Goal: Task Accomplishment & Management: Complete application form

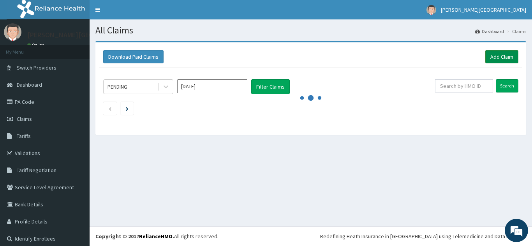
click at [489, 55] on link "Add Claim" at bounding box center [501, 56] width 33 height 13
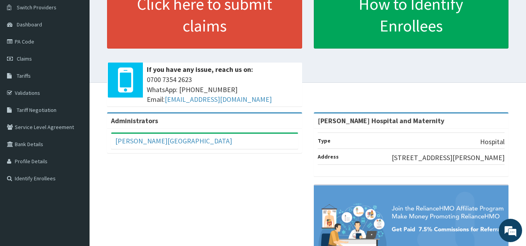
scroll to position [76, 0]
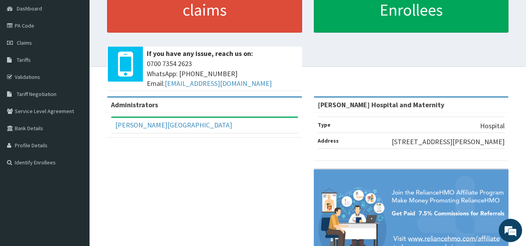
click at [186, 187] on div "Administrators Zinna Hospital Full Name Zinna Hospital Email Address zinnahospi…" at bounding box center [307, 188] width 425 height 183
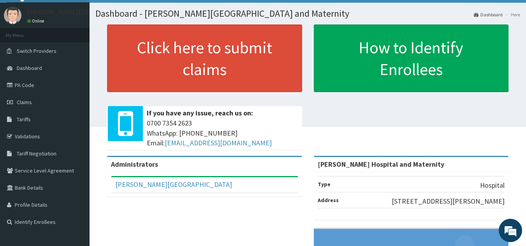
scroll to position [0, 0]
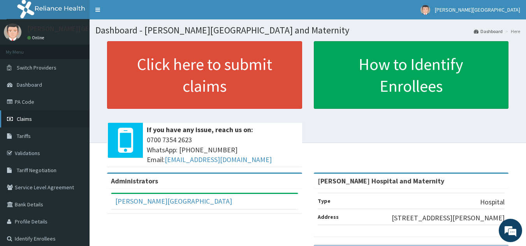
click at [16, 115] on link "Claims" at bounding box center [45, 119] width 90 height 17
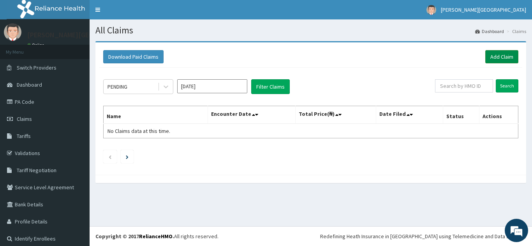
click at [495, 57] on link "Add Claim" at bounding box center [501, 56] width 33 height 13
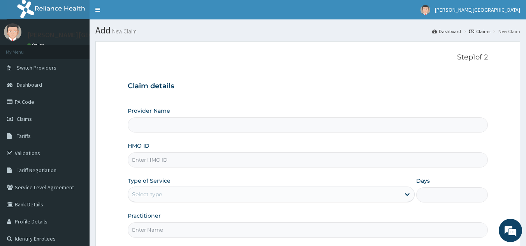
type input "[PERSON_NAME] Hospital and Maternity"
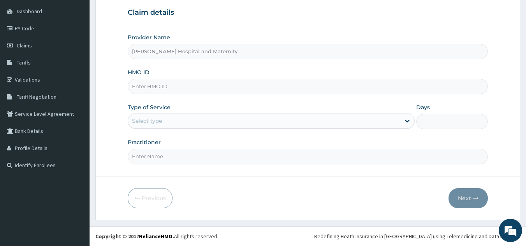
click at [225, 86] on input "HMO ID" at bounding box center [308, 86] width 361 height 15
type input "SQZ/10237/A"
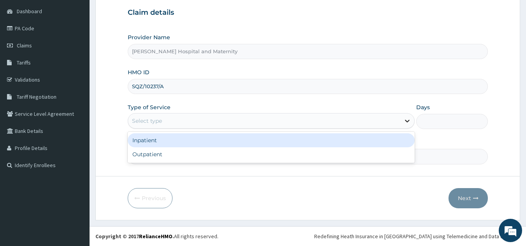
click at [408, 120] on icon at bounding box center [407, 121] width 8 height 8
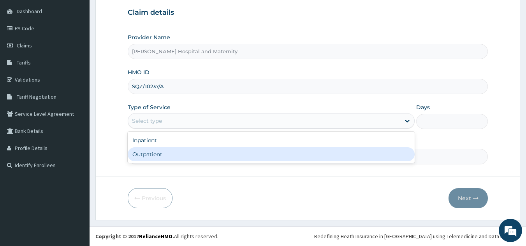
click at [269, 156] on div "Outpatient" at bounding box center [271, 155] width 287 height 14
type input "1"
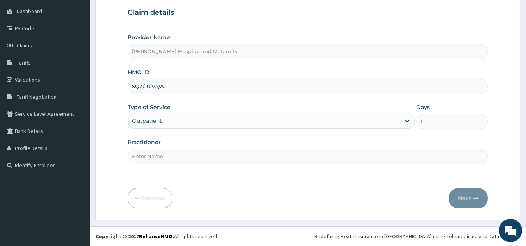
click at [256, 160] on input "Practitioner" at bounding box center [308, 156] width 361 height 15
type input "Dr Samson Nwogu"
click at [467, 201] on button "Next" at bounding box center [468, 198] width 39 height 20
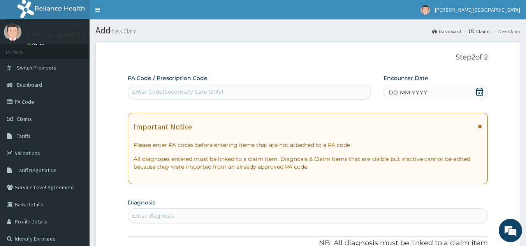
click at [394, 94] on span "DD-MM-YYYY" at bounding box center [408, 93] width 39 height 8
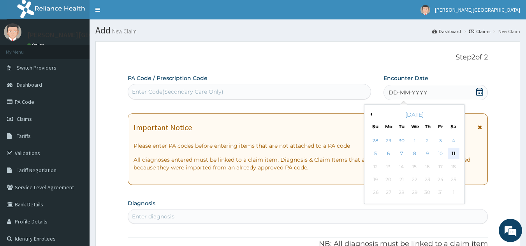
click at [452, 152] on div "11" at bounding box center [454, 154] width 12 height 12
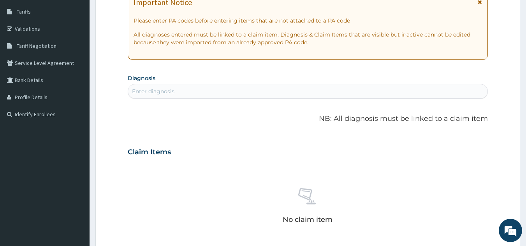
scroll to position [140, 0]
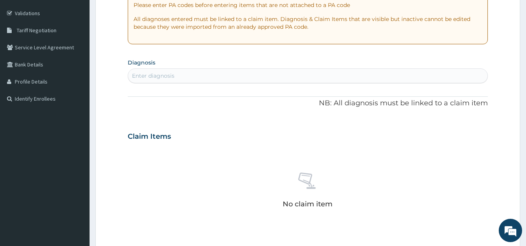
click at [188, 78] on div "Enter diagnosis" at bounding box center [308, 76] width 360 height 12
type input "M"
type input "m"
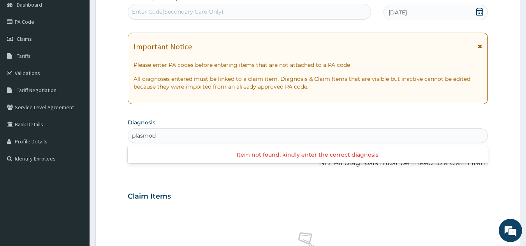
scroll to position [93, 0]
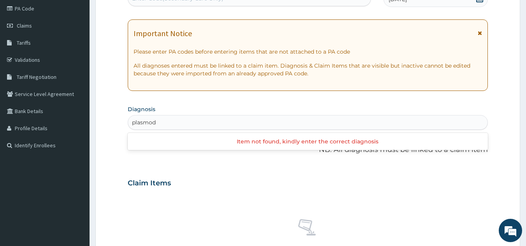
type input "plasmod"
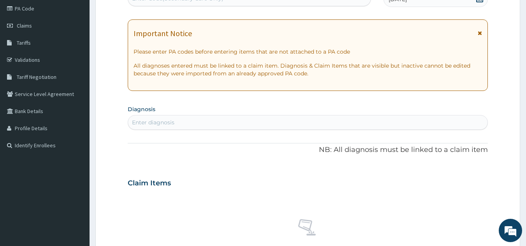
click at [376, 176] on div "Claim Items" at bounding box center [308, 182] width 361 height 20
click at [177, 125] on div "Enter diagnosis" at bounding box center [308, 122] width 360 height 12
type input "ma"
click at [526, 243] on section "Step 2 of 2 PA Code / Prescription Code Enter Code(Secondary Care Only) Encount…" at bounding box center [308, 194] width 436 height 504
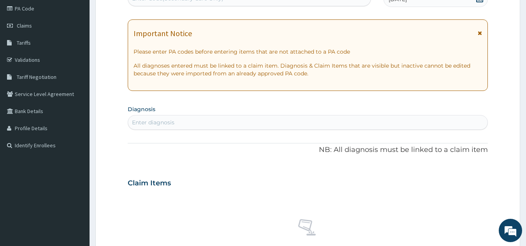
click at [526, 243] on section "Step 2 of 2 PA Code / Prescription Code Enter Code(Secondary Care Only) Encount…" at bounding box center [308, 194] width 436 height 504
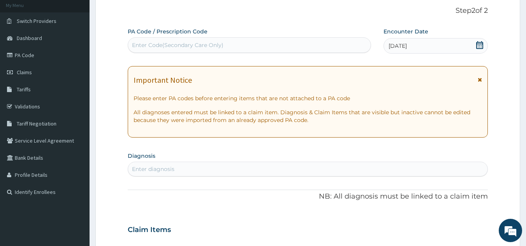
scroll to position [0, 0]
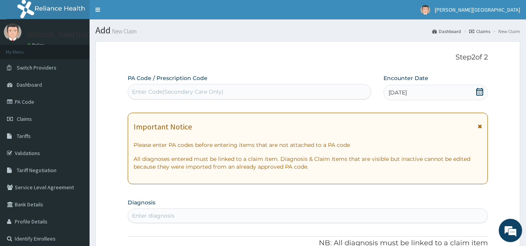
click at [479, 127] on icon at bounding box center [480, 126] width 4 height 5
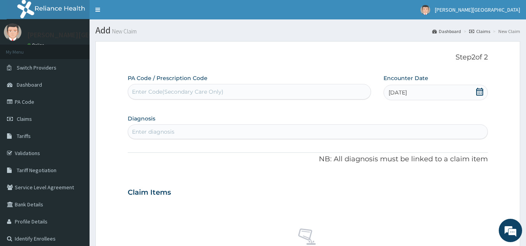
click at [201, 131] on div "Enter diagnosis" at bounding box center [308, 132] width 360 height 12
type input "malaria"
click at [512, 54] on form "Step 2 of 2 PA Code / Prescription Code Enter Code(Secondary Care Only) Encount…" at bounding box center [307, 245] width 425 height 408
click at [304, 59] on p "Step 2 of 2" at bounding box center [308, 57] width 361 height 9
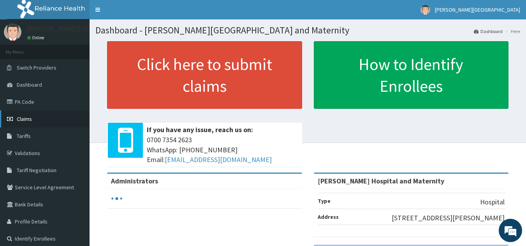
click at [26, 118] on span "Claims" at bounding box center [24, 119] width 15 height 7
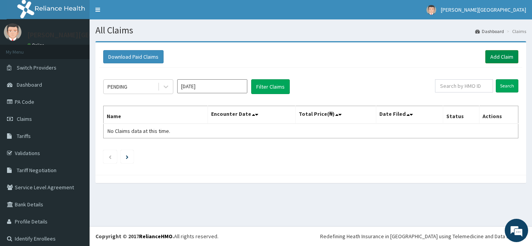
click at [496, 55] on link "Add Claim" at bounding box center [501, 56] width 33 height 13
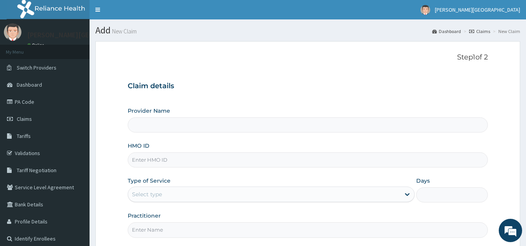
click at [422, 137] on div "Provider Name HMO ID Type of Service Select type Days Practitioner" at bounding box center [308, 172] width 361 height 131
type input "[PERSON_NAME] Hospital and Maternity"
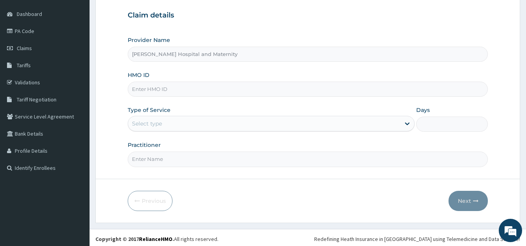
scroll to position [74, 0]
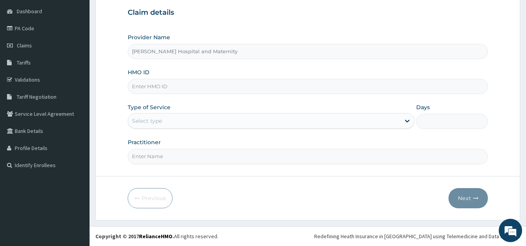
click at [189, 88] on input "HMO ID" at bounding box center [308, 86] width 361 height 15
type input "SQZ/10237/A"
click at [185, 124] on div "Select type" at bounding box center [264, 121] width 272 height 12
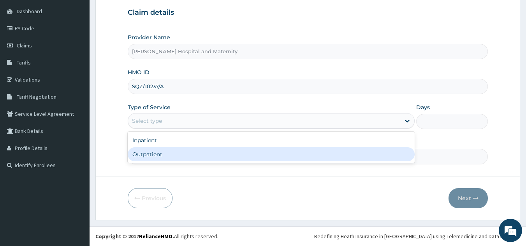
click at [159, 158] on div "Outpatient" at bounding box center [271, 155] width 287 height 14
type input "1"
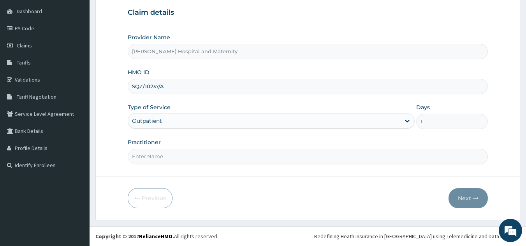
click at [187, 159] on input "Practitioner" at bounding box center [308, 156] width 361 height 15
type input "Dr Samson Nwogu"
click at [477, 196] on icon "button" at bounding box center [475, 198] width 5 height 5
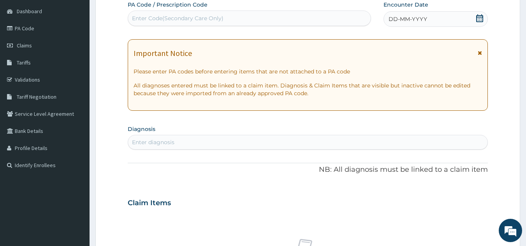
click at [191, 141] on div "Enter diagnosis" at bounding box center [308, 142] width 360 height 12
type input "m"
type input "p"
type input "hepa"
click at [224, 200] on div "Claim Items" at bounding box center [308, 202] width 361 height 20
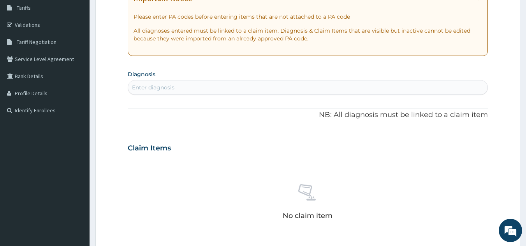
scroll to position [32, 0]
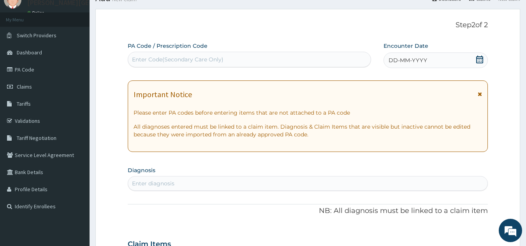
click at [185, 184] on div "Enter diagnosis" at bounding box center [308, 184] width 360 height 12
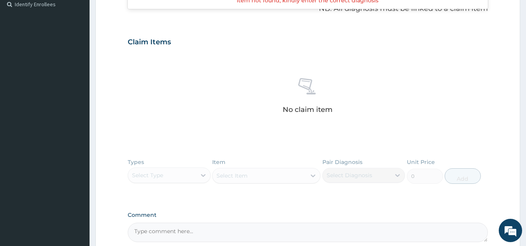
scroll to position [250, 0]
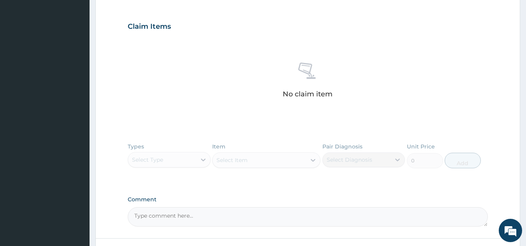
type input "malaria"
click at [202, 160] on div "Types Select Type Item Select Item Pair Diagnosis Select Diagnosis Unit Price 0…" at bounding box center [308, 161] width 361 height 45
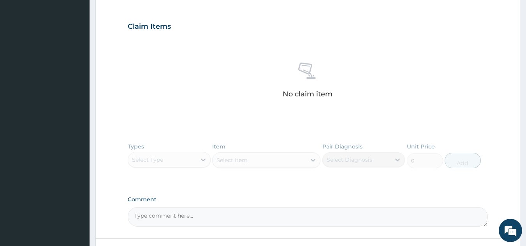
click at [266, 200] on label "Comment" at bounding box center [308, 200] width 361 height 7
click at [266, 208] on textarea "Comment" at bounding box center [308, 217] width 361 height 19
click at [468, 14] on div "PA Code / Prescription Code Enter Code(Secondary Care Only) Encounter Date DD-M…" at bounding box center [308, 25] width 361 height 403
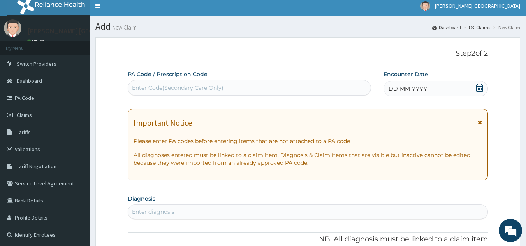
scroll to position [0, 0]
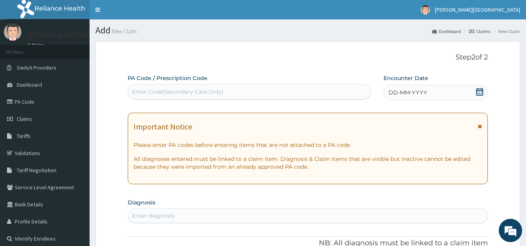
click at [437, 95] on div "DD-MM-YYYY" at bounding box center [436, 93] width 104 height 16
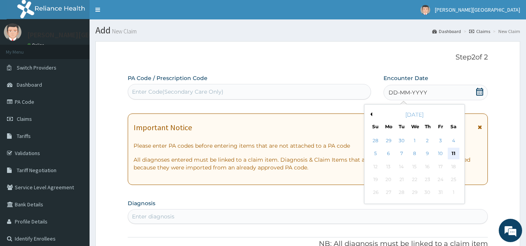
click at [452, 151] on div "11" at bounding box center [454, 154] width 12 height 12
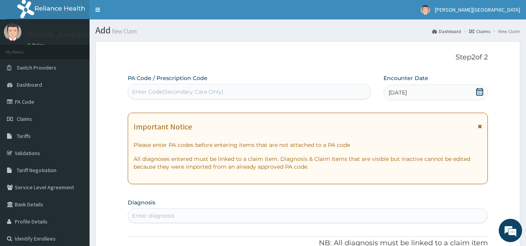
click at [479, 128] on icon at bounding box center [480, 126] width 4 height 5
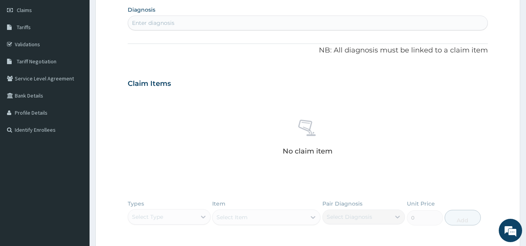
scroll to position [93, 0]
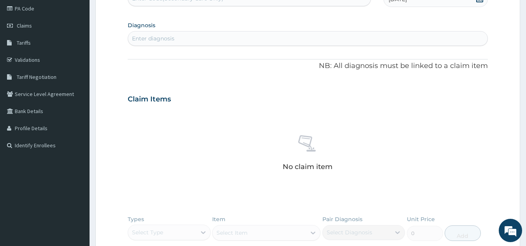
click at [218, 36] on div "Enter diagnosis" at bounding box center [308, 38] width 360 height 12
type input "mala"
